Goal: Task Accomplishment & Management: Complete application form

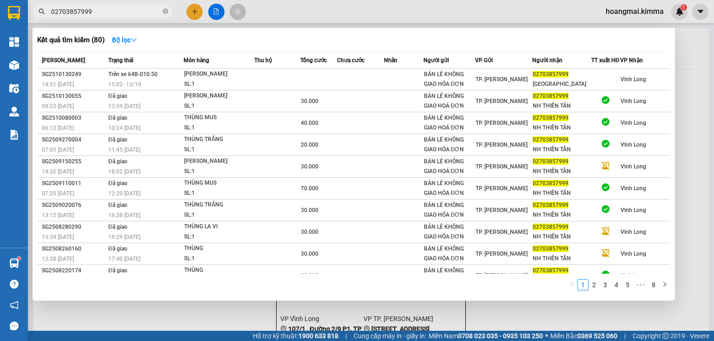
click at [126, 16] on input "02703857999" at bounding box center [106, 12] width 110 height 10
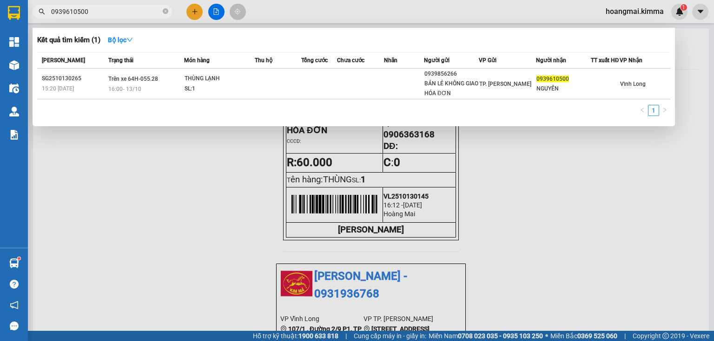
type input "0939610500"
click at [197, 16] on div at bounding box center [357, 170] width 714 height 341
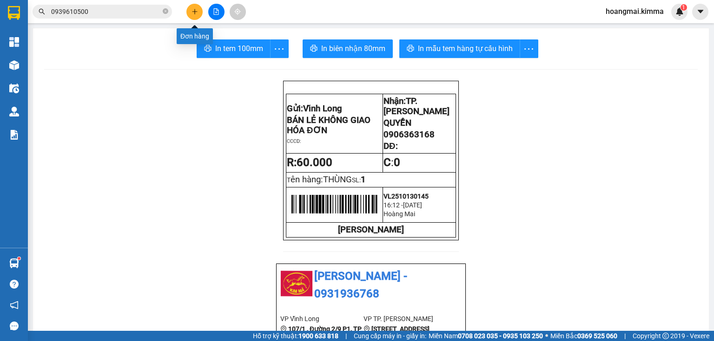
click at [195, 11] on icon "plus" at bounding box center [194, 11] width 0 height 5
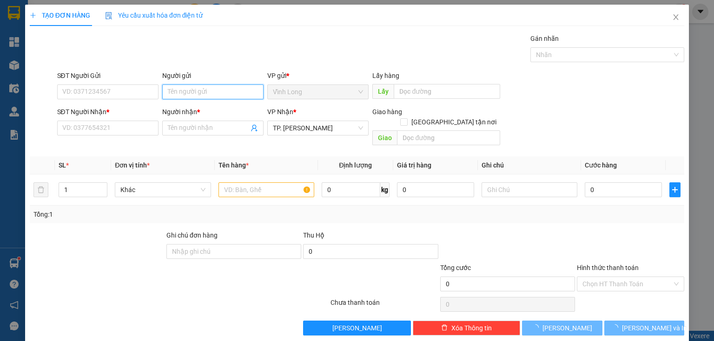
click at [185, 88] on input "Người gửi" at bounding box center [212, 92] width 101 height 15
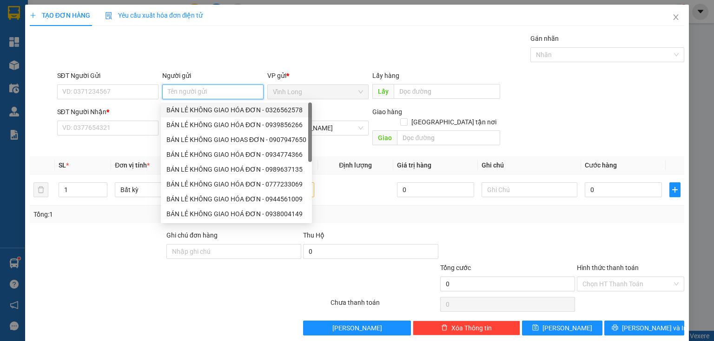
click at [198, 108] on div "BÁN LẺ KHÔNG GIAO HÓA ĐƠN - 0326562578" at bounding box center [236, 110] width 140 height 10
type input "0326562578"
type input "BÁN LẺ KHÔNG GIAO HÓA ĐƠN"
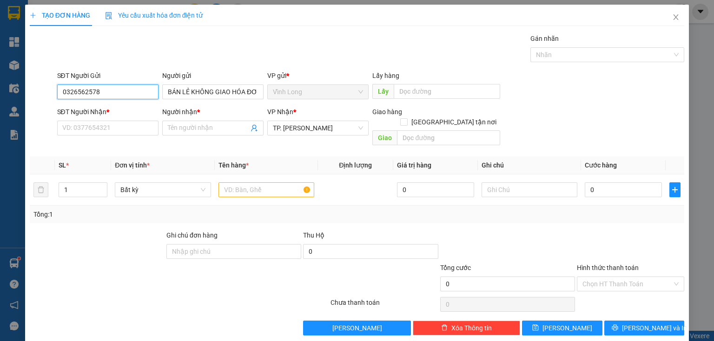
drag, startPoint x: 116, startPoint y: 95, endPoint x: 50, endPoint y: 81, distance: 67.4
click at [51, 80] on div "SĐT Người Gửi 0326562578 0326562578 Người gửi BÁN LẺ KHÔNG GIAO HÓA ĐƠN VP gửi …" at bounding box center [357, 87] width 656 height 33
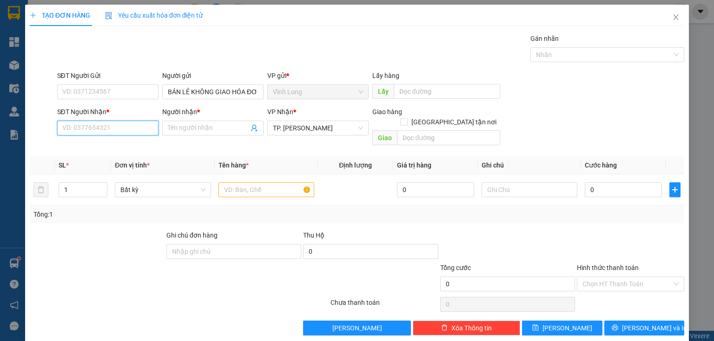
click at [138, 127] on input "SĐT Người Nhận *" at bounding box center [107, 128] width 101 height 15
type input "0907197881"
click at [131, 147] on div "0907197881 - A SƠN" at bounding box center [106, 146] width 89 height 10
type input "A SƠN"
type input "0907197881"
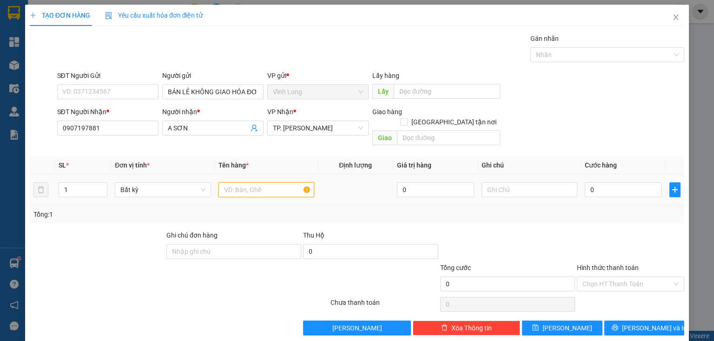
click at [280, 186] on input "text" at bounding box center [266, 190] width 96 height 15
type input "THÙNG MUS"
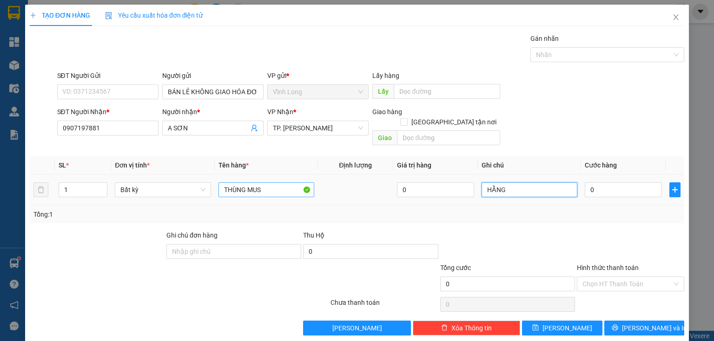
type input "HẰNG"
type input "4"
type input "40"
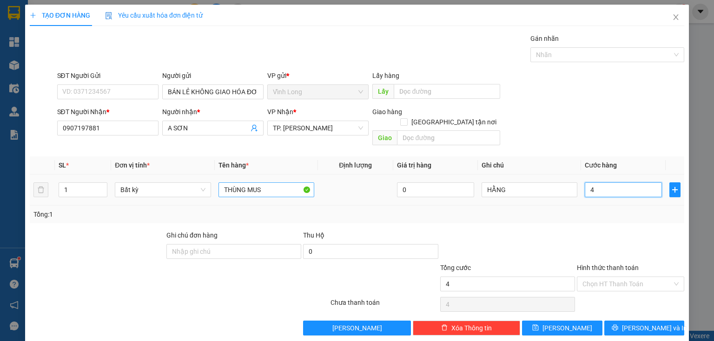
type input "40"
type input "40.000"
click at [653, 230] on div at bounding box center [630, 246] width 109 height 33
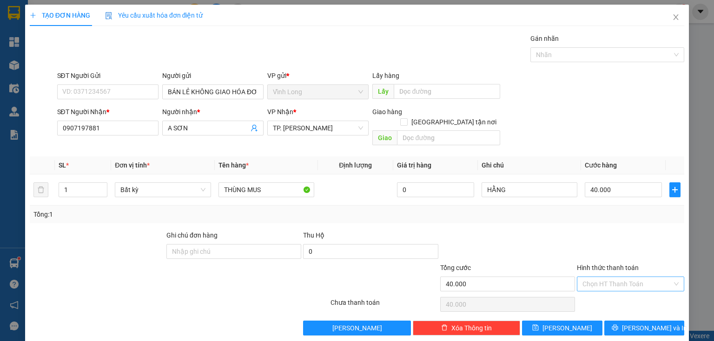
click at [626, 278] on input "Hình thức thanh toán" at bounding box center [627, 284] width 90 height 14
drag, startPoint x: 623, startPoint y: 287, endPoint x: 627, endPoint y: 305, distance: 18.6
click at [623, 289] on div "Tại văn phòng" at bounding box center [626, 292] width 96 height 10
type input "0"
drag, startPoint x: 628, startPoint y: 314, endPoint x: 621, endPoint y: 323, distance: 12.0
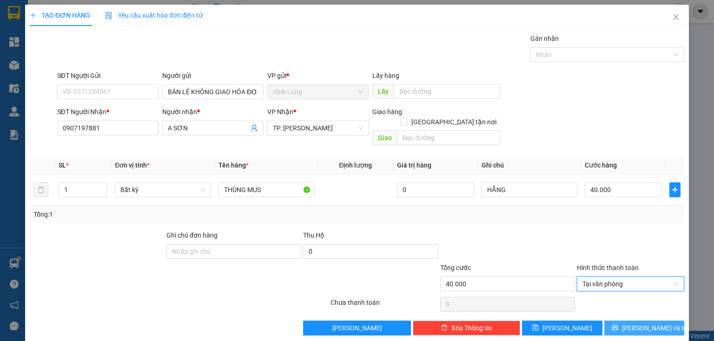
click at [628, 321] on button "[PERSON_NAME] và In" at bounding box center [644, 328] width 80 height 15
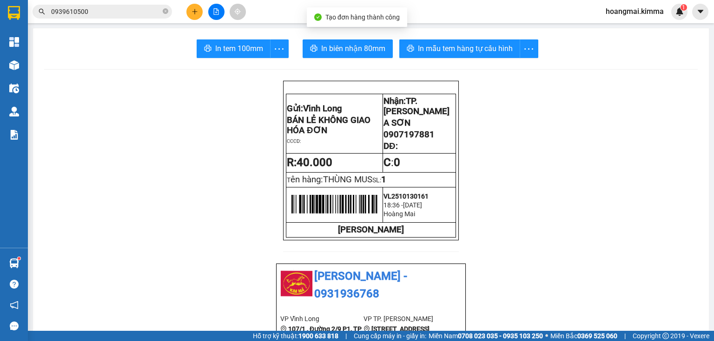
click at [333, 41] on button "In biên nhận 80mm" at bounding box center [347, 48] width 90 height 19
click at [215, 50] on span "In tem 100mm" at bounding box center [239, 49] width 48 height 12
click at [195, 9] on icon "plus" at bounding box center [194, 11] width 0 height 5
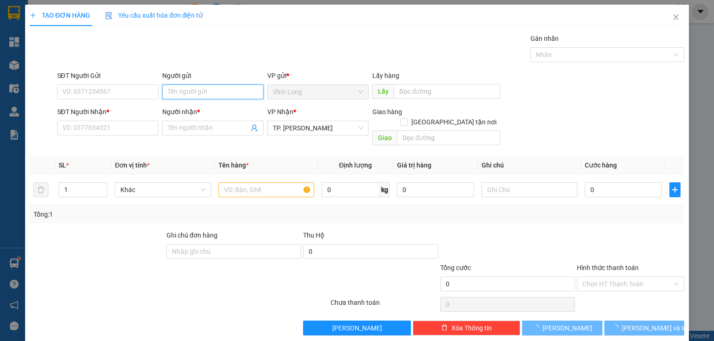
click at [192, 93] on input "Người gửi" at bounding box center [212, 92] width 101 height 15
click at [193, 93] on input "Người gửi" at bounding box center [212, 92] width 101 height 15
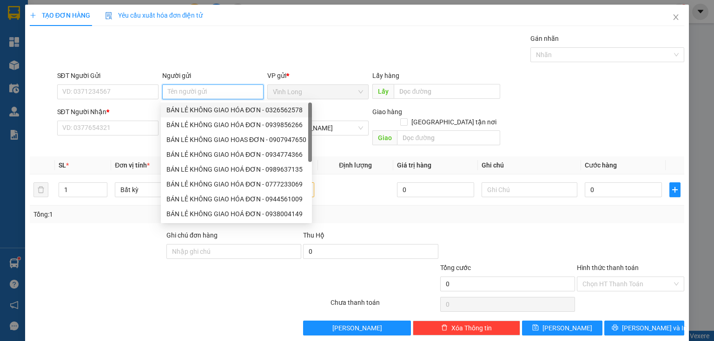
click at [195, 104] on div "BÁN LẺ KHÔNG GIAO HÓA ĐƠN - 0326562578" at bounding box center [236, 110] width 151 height 15
type input "0326562578"
type input "BÁN LẺ KHÔNG GIAO HÓA ĐƠN"
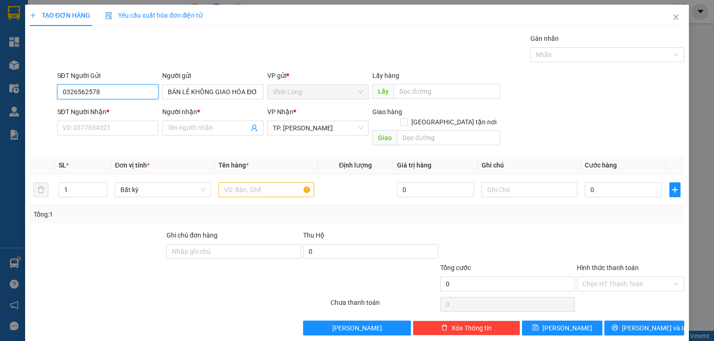
drag, startPoint x: 147, startPoint y: 94, endPoint x: 0, endPoint y: 113, distance: 148.1
click at [0, 113] on div "TẠO ĐƠN HÀNG Yêu cầu xuất hóa đơn điện tử Transit Pickup Surcharge Ids Transit …" at bounding box center [357, 170] width 714 height 341
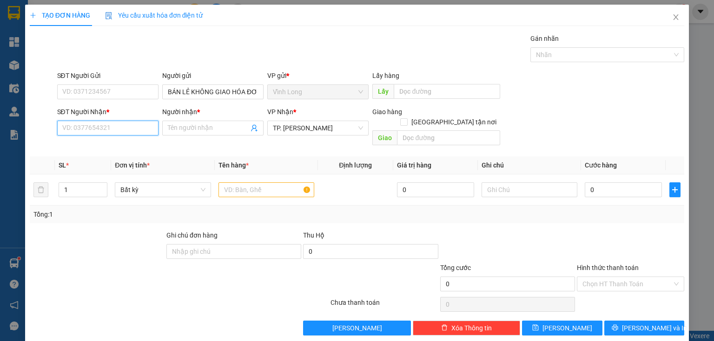
click at [141, 122] on input "SĐT Người Nhận *" at bounding box center [107, 128] width 101 height 15
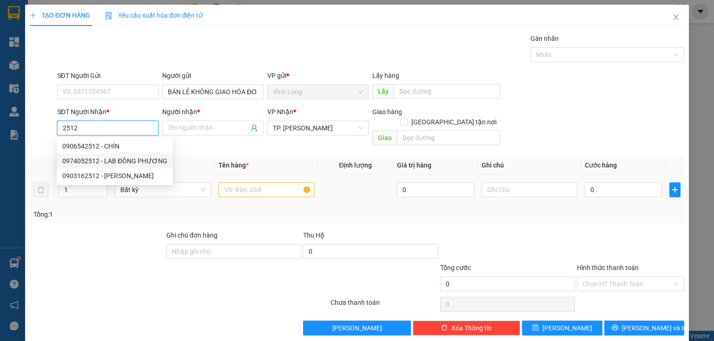
drag, startPoint x: 137, startPoint y: 161, endPoint x: 294, endPoint y: 175, distance: 158.1
click at [144, 163] on div "0974052512 - LAB ĐÔNG PHƯƠNG" at bounding box center [114, 161] width 105 height 10
type input "0974052512"
type input "LAB ĐÔNG PHƯƠNG"
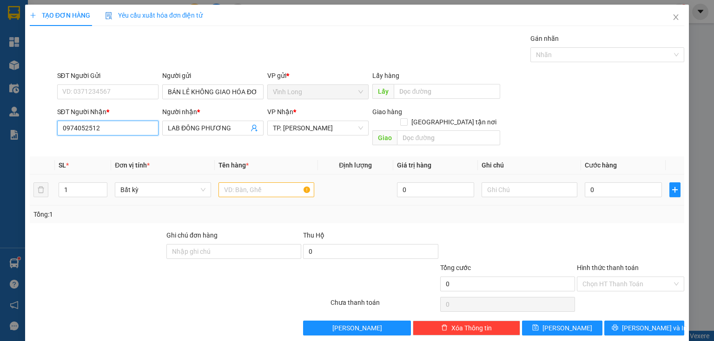
type input "0974052512"
click at [257, 186] on input "text" at bounding box center [266, 190] width 96 height 15
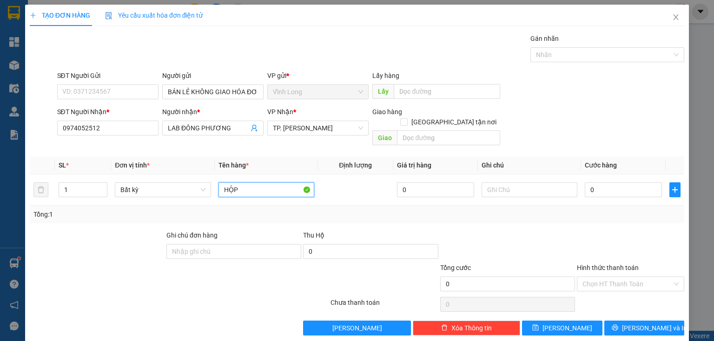
type input "HỘP"
type input "HẰNG"
type input "2"
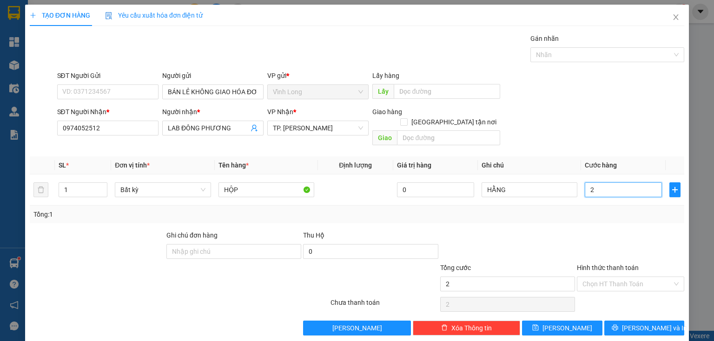
type input "20"
type input "20.000"
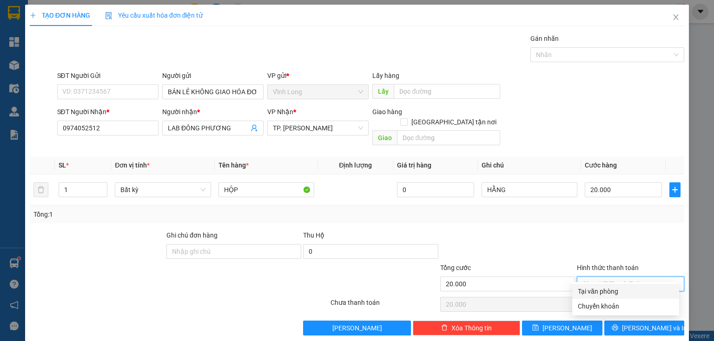
drag, startPoint x: 595, startPoint y: 270, endPoint x: 599, endPoint y: 290, distance: 20.4
click at [597, 277] on input "Hình thức thanh toán" at bounding box center [627, 284] width 90 height 14
click at [599, 294] on div "Tại văn phòng" at bounding box center [626, 292] width 96 height 10
type input "0"
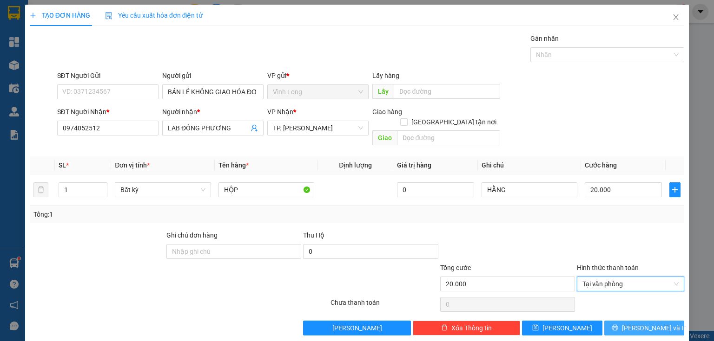
drag, startPoint x: 620, startPoint y: 326, endPoint x: 622, endPoint y: 319, distance: 7.1
click at [620, 326] on div "TẠO ĐƠN HÀNG Yêu cầu xuất hóa đơn điện tử Transit Pickup Surcharge Ids Transit …" at bounding box center [356, 174] width 663 height 338
click at [618, 325] on icon "printer" at bounding box center [614, 328] width 7 height 7
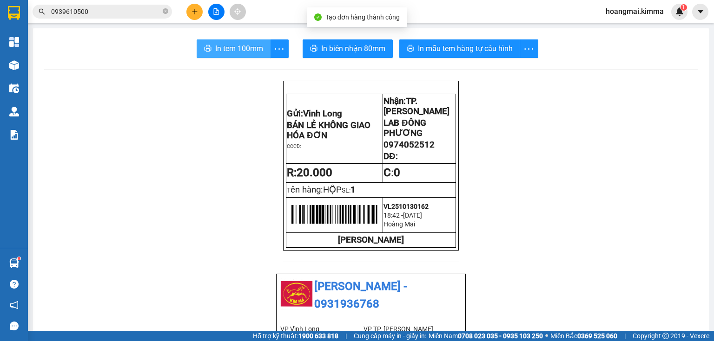
click at [247, 43] on span "In tem 100mm" at bounding box center [239, 49] width 48 height 12
click at [119, 13] on input "0939610500" at bounding box center [106, 12] width 110 height 10
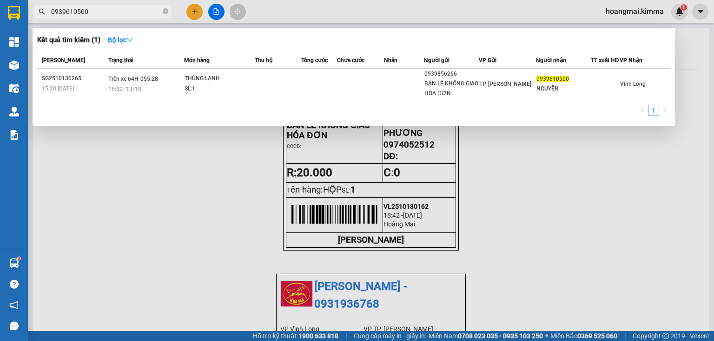
click at [119, 13] on input "0939610500" at bounding box center [106, 12] width 110 height 10
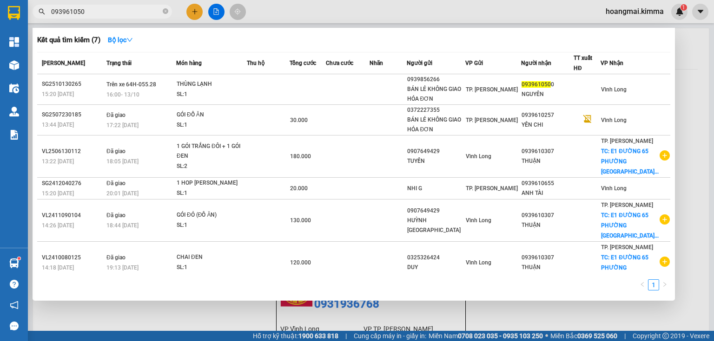
type input "0939610500"
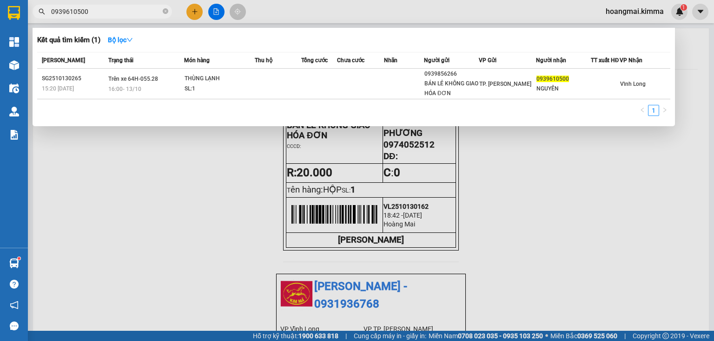
click at [196, 15] on div at bounding box center [357, 170] width 714 height 341
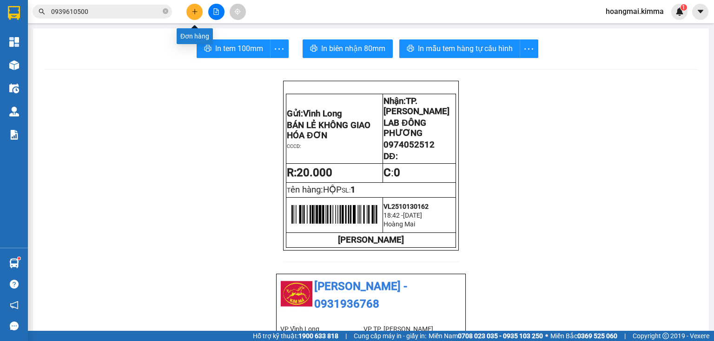
click at [196, 15] on button at bounding box center [194, 12] width 16 height 16
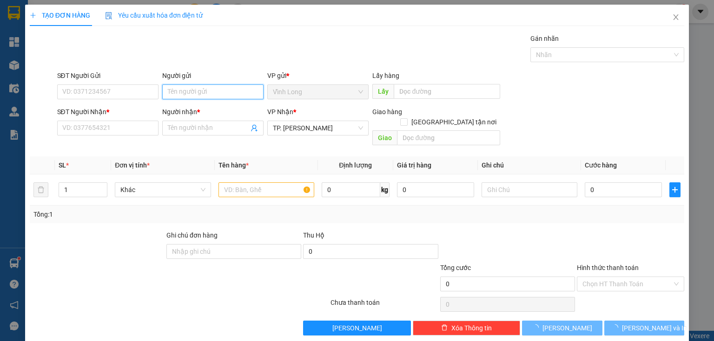
click at [206, 98] on input "Người gửi" at bounding box center [212, 92] width 101 height 15
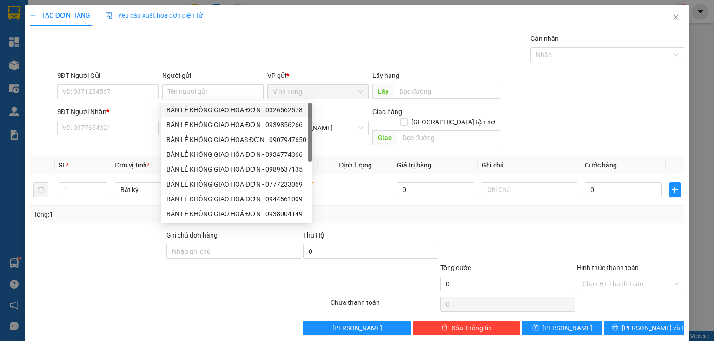
click at [209, 102] on div "8785310 8784857 BÁN LẺ KHÔNG GIAO HÓA ĐƠN - 0326562578 BÁN LẺ KHÔNG GIAO HÓA ĐƠ…" at bounding box center [236, 162] width 151 height 123
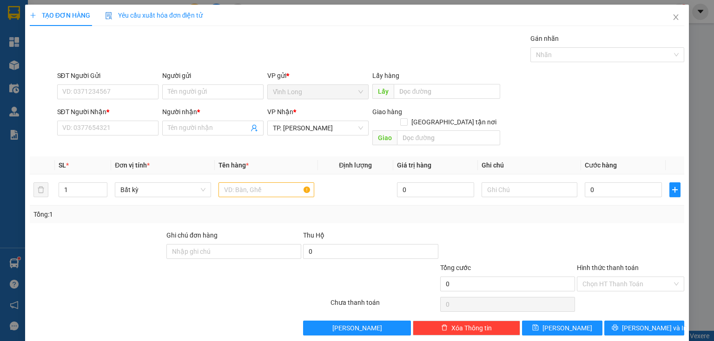
click at [197, 108] on b "*" at bounding box center [198, 111] width 3 height 7
click at [197, 123] on input "Người nhận *" at bounding box center [208, 128] width 81 height 10
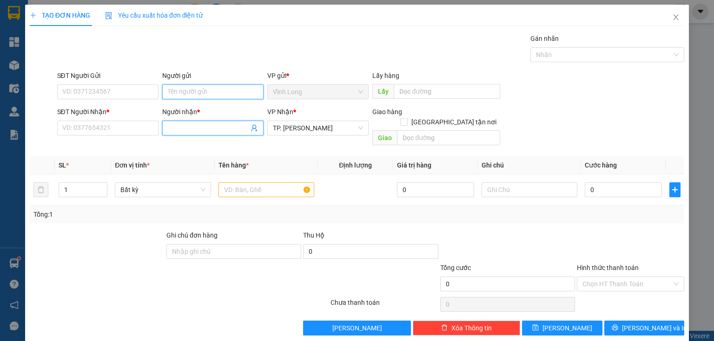
click at [203, 96] on input "Người gửi" at bounding box center [212, 92] width 101 height 15
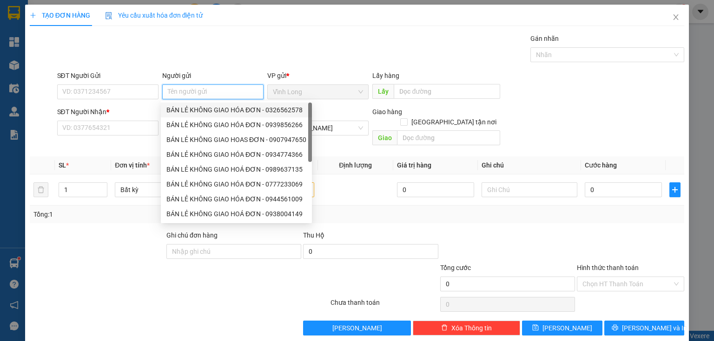
click at [208, 109] on div "BÁN LẺ KHÔNG GIAO HÓA ĐƠN - 0326562578" at bounding box center [236, 110] width 140 height 10
type input "0326562578"
type input "BÁN LẺ KHÔNG GIAO HÓA ĐƠN"
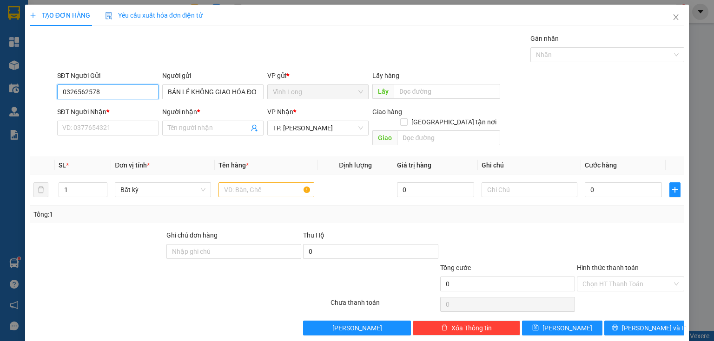
drag, startPoint x: 112, startPoint y: 97, endPoint x: 0, endPoint y: 96, distance: 112.4
click at [0, 96] on div "TẠO ĐƠN HÀNG Yêu cầu xuất hóa đơn điện tử Transit Pickup Surcharge Ids Transit …" at bounding box center [357, 170] width 714 height 341
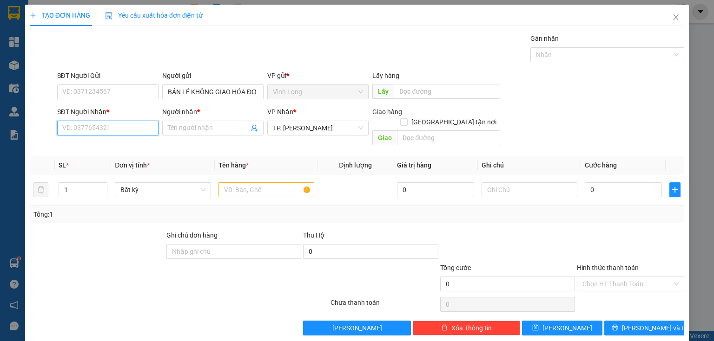
click at [136, 127] on input "SĐT Người Nhận *" at bounding box center [107, 128] width 101 height 15
click at [255, 183] on input "text" at bounding box center [266, 190] width 96 height 15
click at [252, 184] on input "THÙNG" at bounding box center [266, 190] width 96 height 15
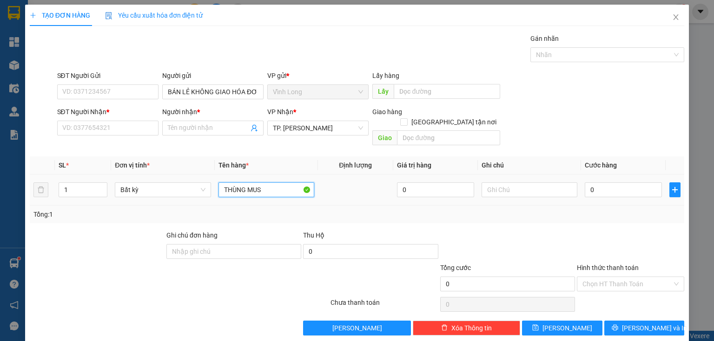
type input "THÙNG MUS"
type input "HẰNG"
type input "2"
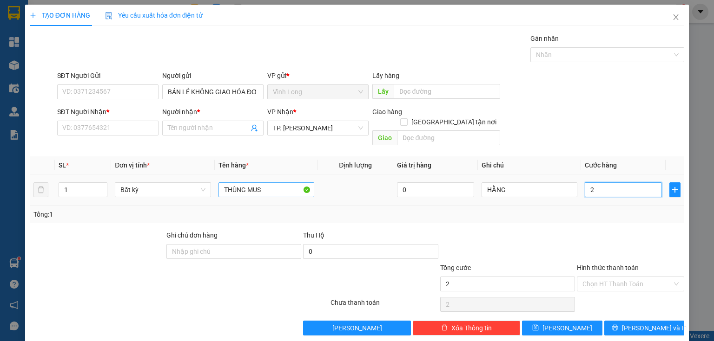
type input "25"
type input "250"
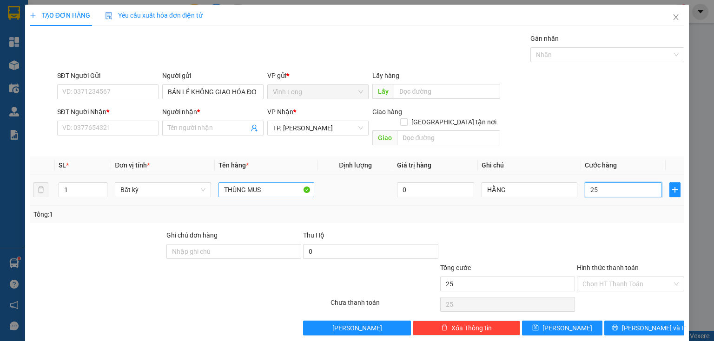
type input "250"
type input "250.000"
click at [162, 210] on div "Tổng: 1" at bounding box center [154, 215] width 243 height 10
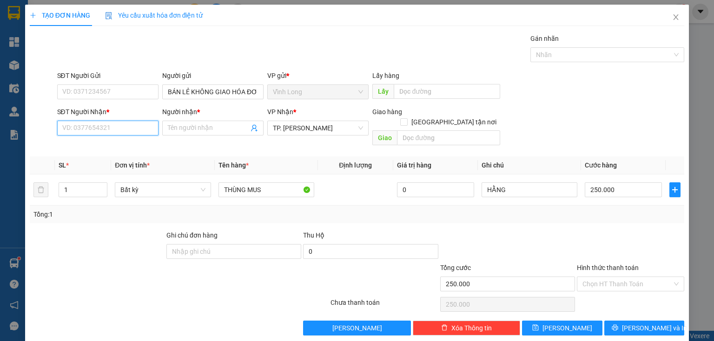
click at [131, 133] on input "SĐT Người Nhận *" at bounding box center [107, 128] width 101 height 15
click at [142, 151] on div "0984900449 - ĐIỀN" at bounding box center [106, 146] width 89 height 10
type input "0984900449"
type input "ĐIỀN"
type input "0984900449"
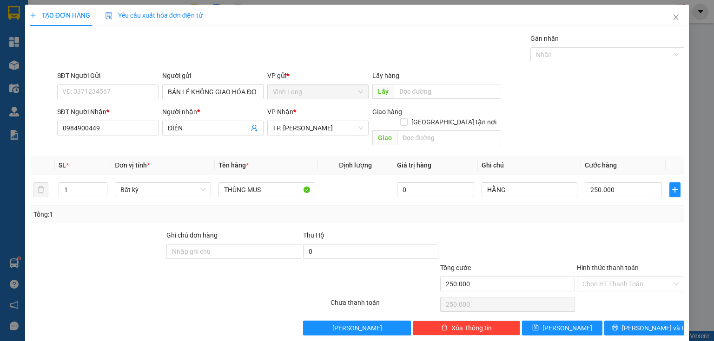
click at [664, 251] on div at bounding box center [630, 246] width 109 height 33
click at [662, 277] on input "Hình thức thanh toán" at bounding box center [627, 284] width 90 height 14
click at [654, 294] on div "Tại văn phòng" at bounding box center [626, 292] width 96 height 10
type input "0"
click at [585, 242] on div at bounding box center [630, 246] width 109 height 33
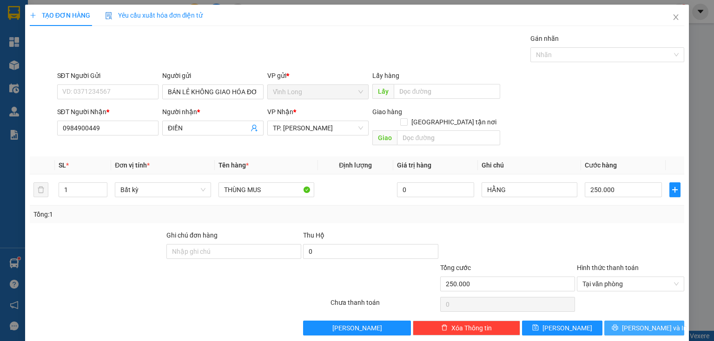
click at [634, 323] on span "[PERSON_NAME] và In" at bounding box center [654, 328] width 65 height 10
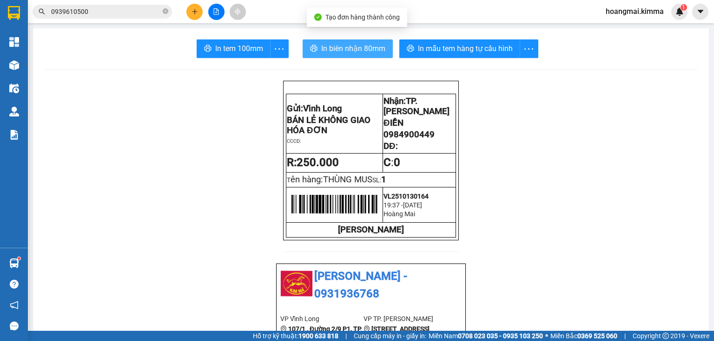
click at [361, 47] on span "In biên nhận 80mm" at bounding box center [353, 49] width 64 height 12
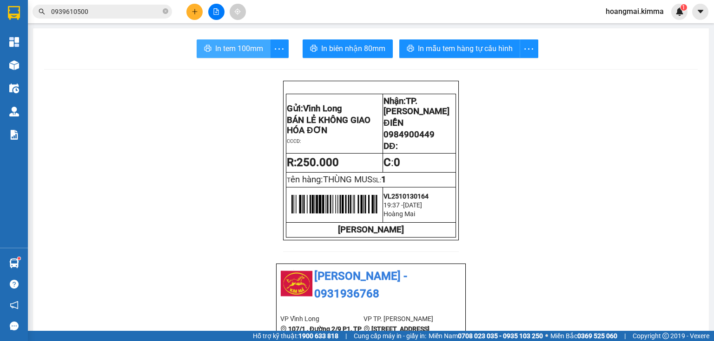
click at [240, 45] on span "In tem 100mm" at bounding box center [239, 49] width 48 height 12
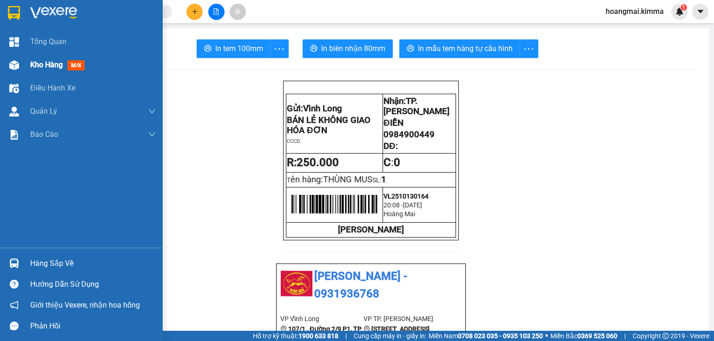
click at [20, 66] on div at bounding box center [14, 65] width 16 height 16
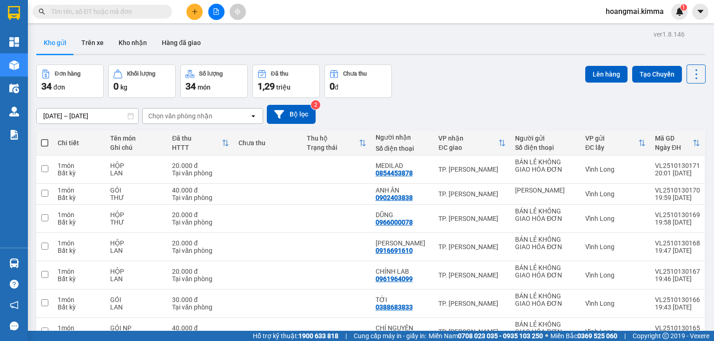
click at [299, 92] on div "1,29 triệu" at bounding box center [285, 86] width 57 height 13
click at [270, 86] on span "1,29" at bounding box center [265, 86] width 17 height 11
